Goal: Navigation & Orientation: Find specific page/section

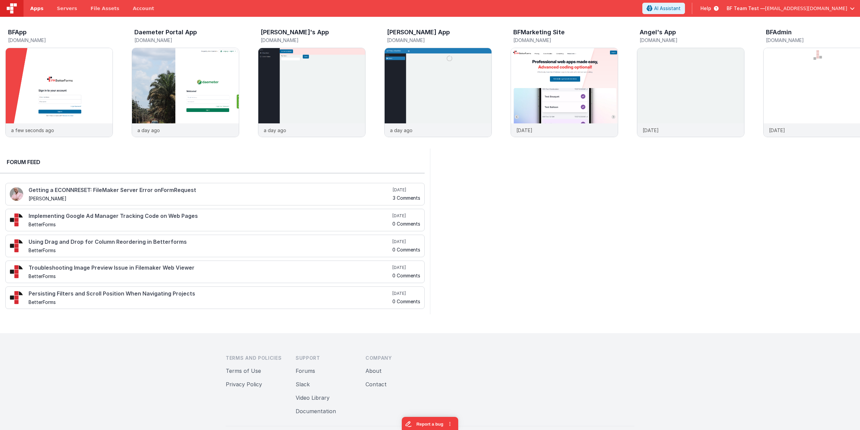
click at [33, 10] on span "Apps" at bounding box center [36, 8] width 13 height 7
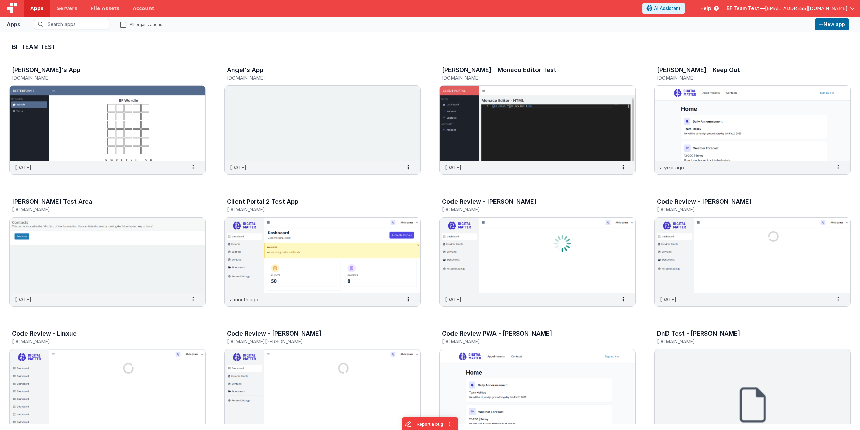
click at [713, 365] on img at bounding box center [752, 386] width 195 height 75
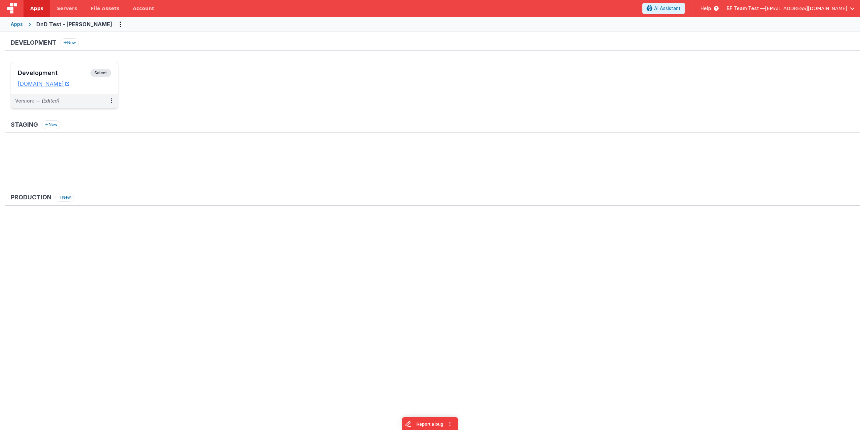
click at [98, 72] on span "Select" at bounding box center [100, 73] width 21 height 8
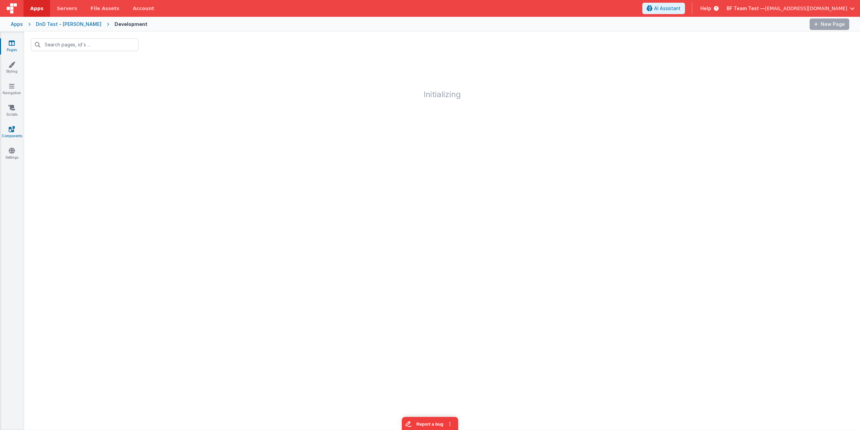
click at [12, 128] on icon at bounding box center [12, 129] width 6 height 7
